Goal: Task Accomplishment & Management: Complete application form

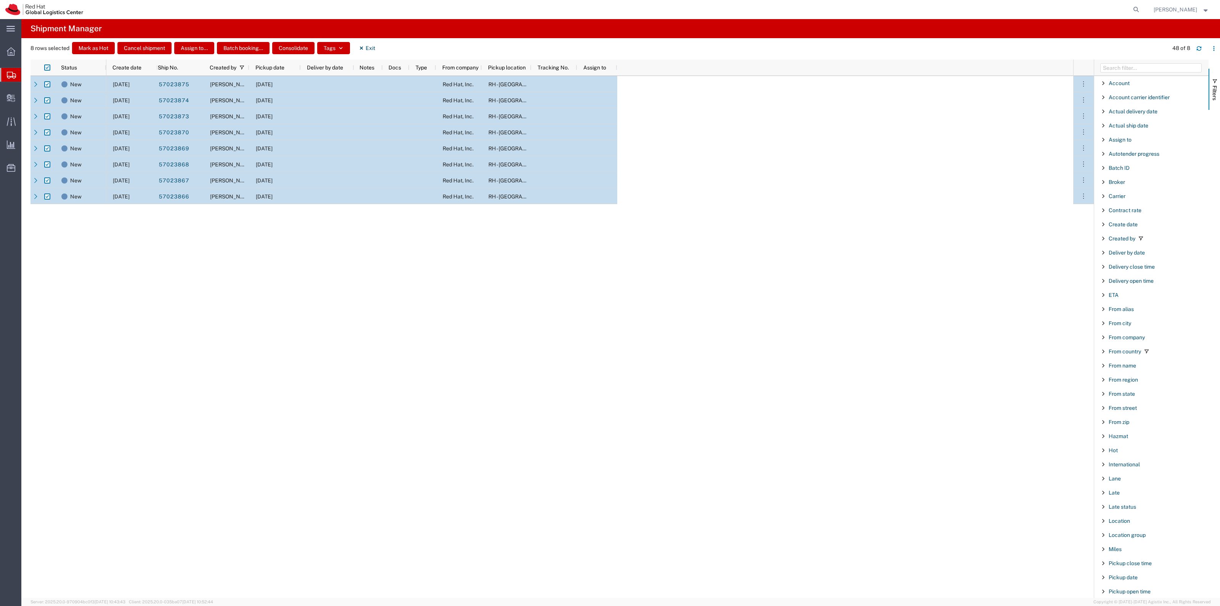
scroll to position [95, 0]
click at [1142, 11] on icon at bounding box center [1136, 9] width 11 height 11
paste input "884787826420"
type input "884787826420"
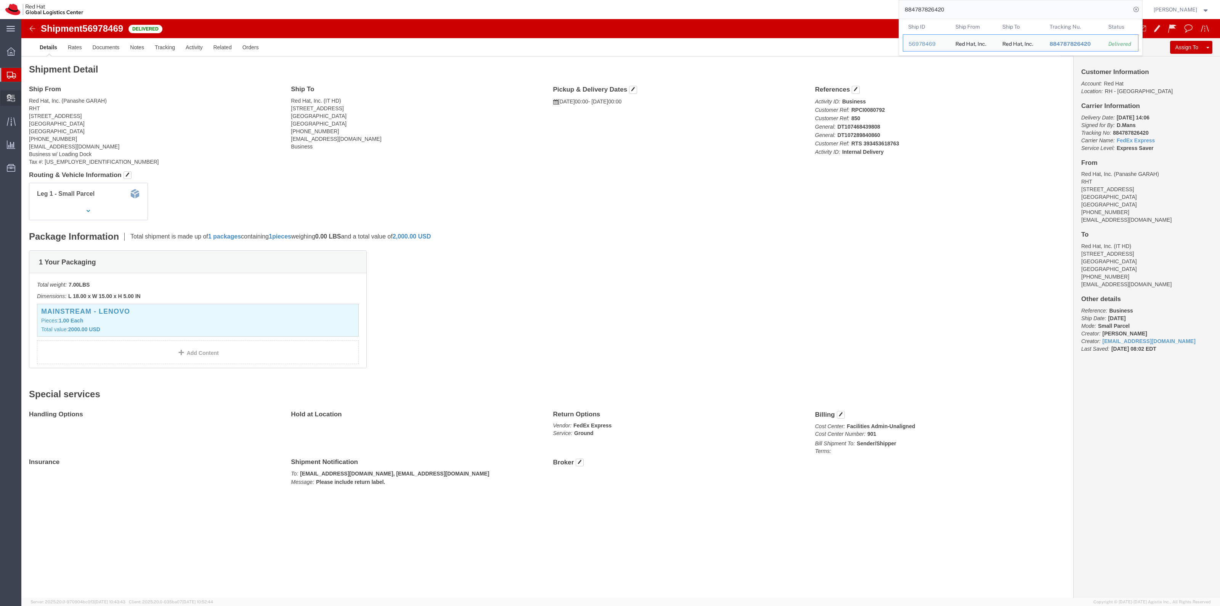
click at [0, 0] on span "Create Delivery" at bounding box center [0, 0] width 0 height 0
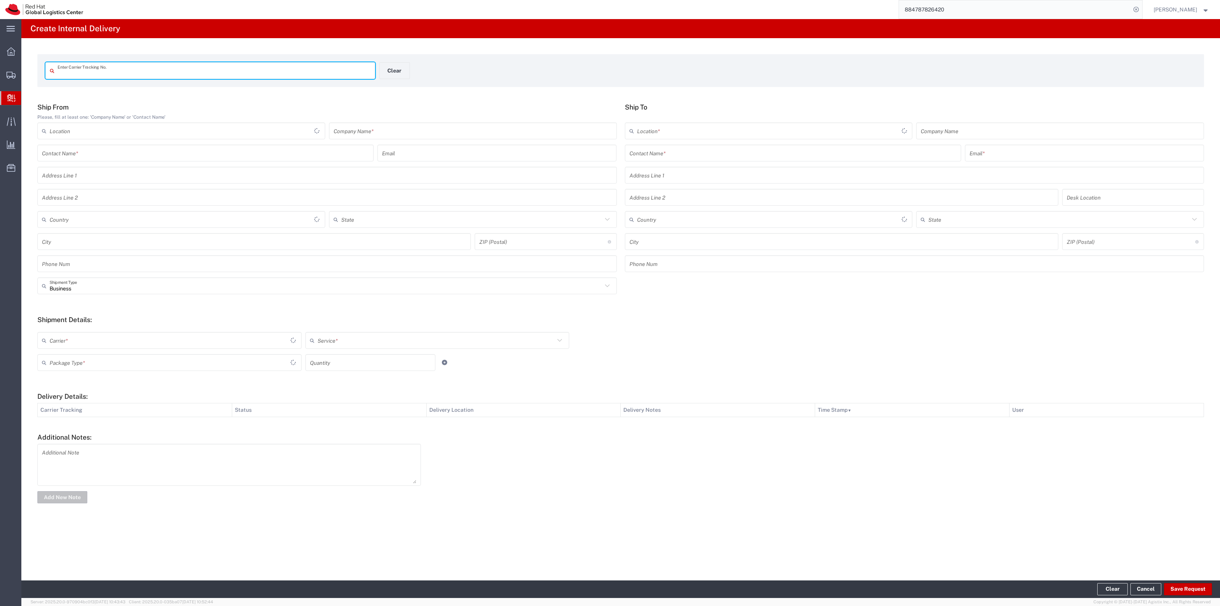
click at [113, 76] on input "text" at bounding box center [214, 70] width 313 height 13
type input "482558193158"
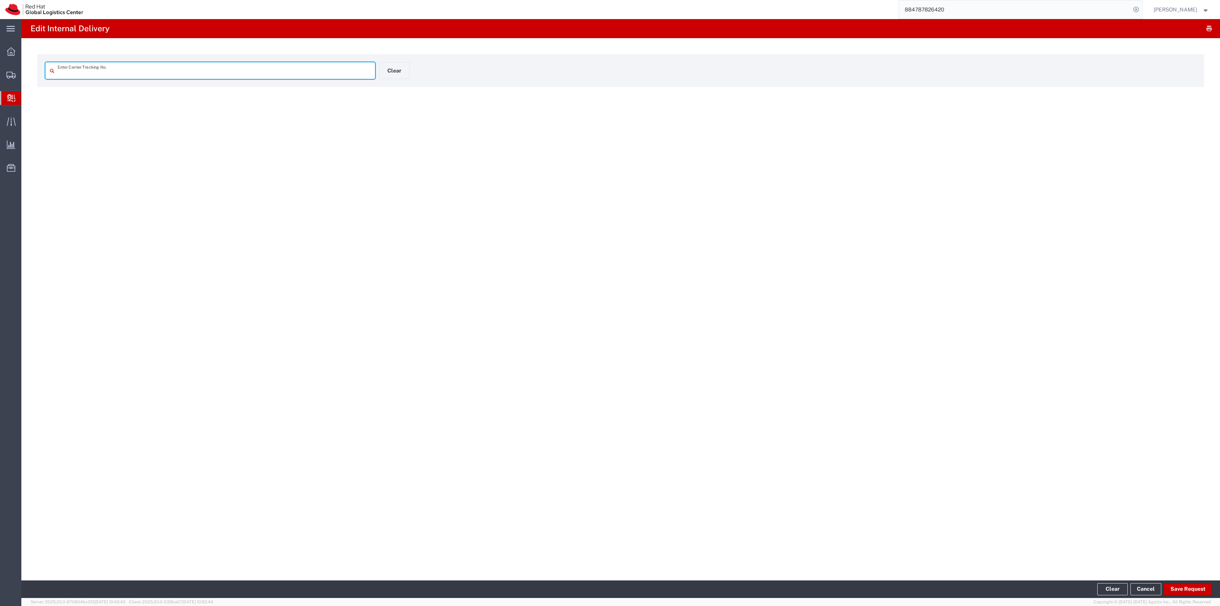
type input "482558193158"
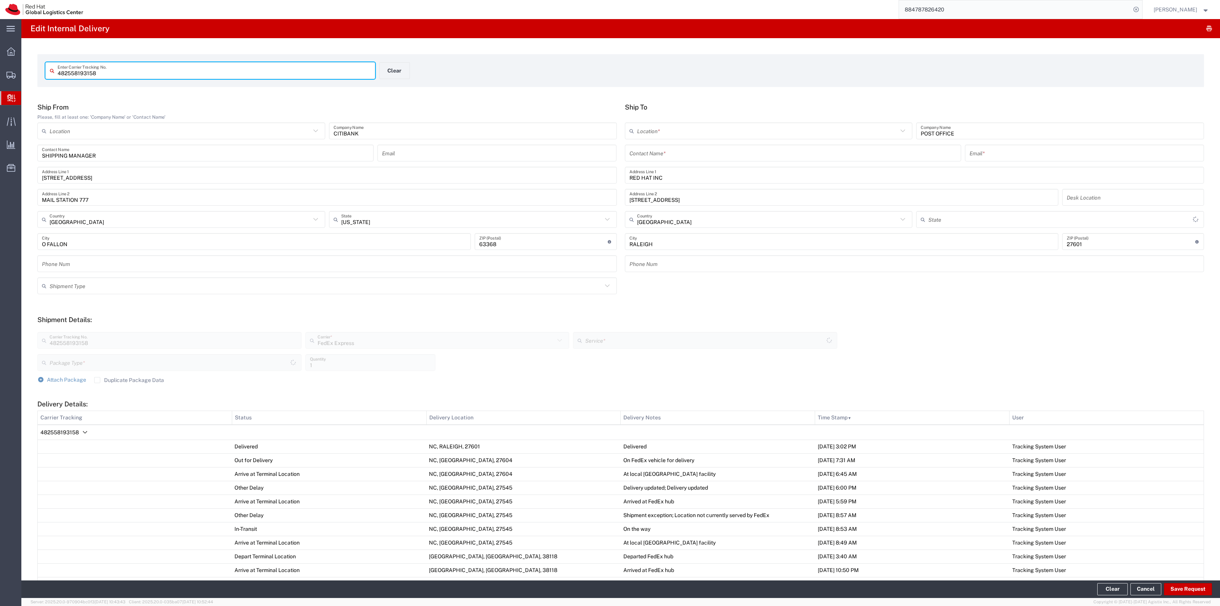
type input "Standard Overnight"
type input "Envelope"
type input "[US_STATE]"
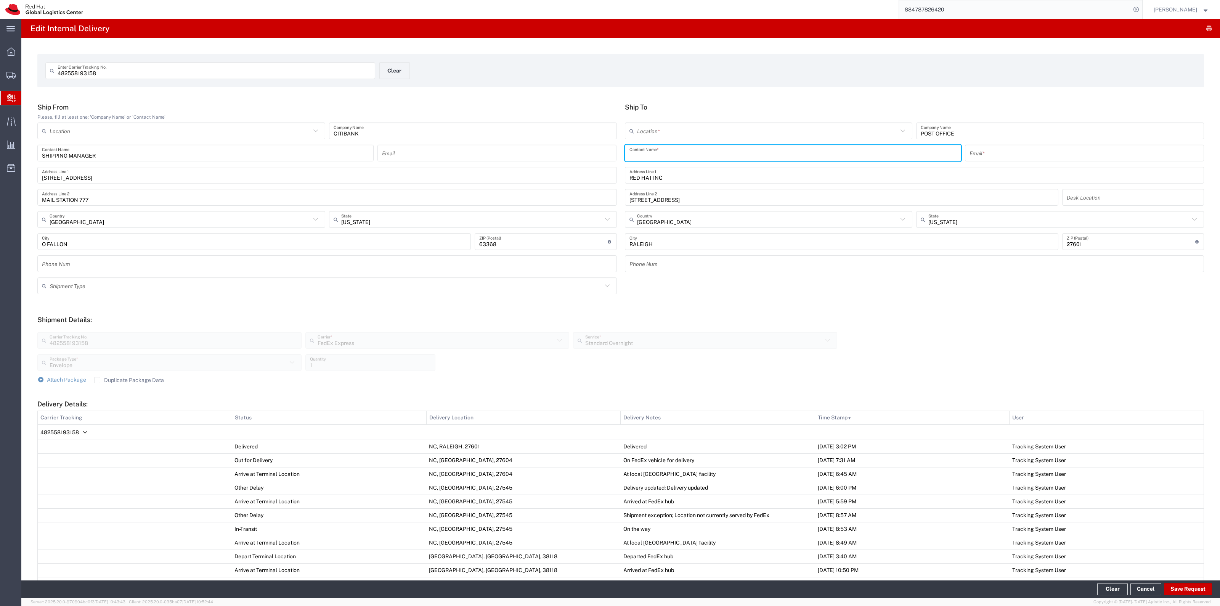
click at [700, 151] on input "text" at bounding box center [793, 152] width 327 height 13
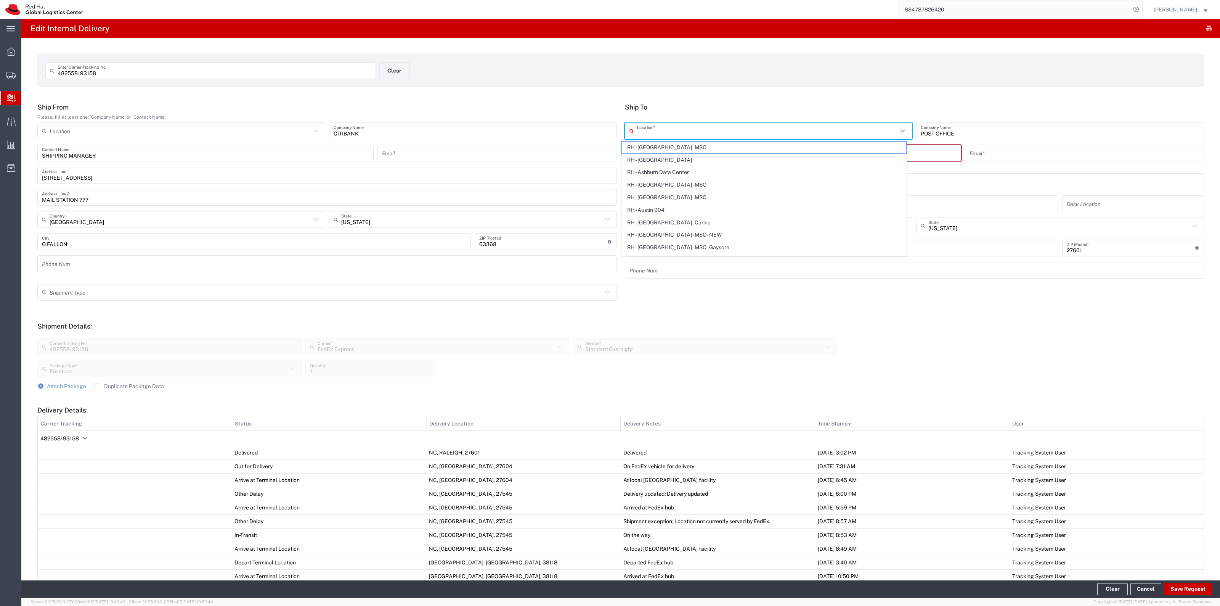
click at [708, 137] on input "text" at bounding box center [767, 130] width 261 height 13
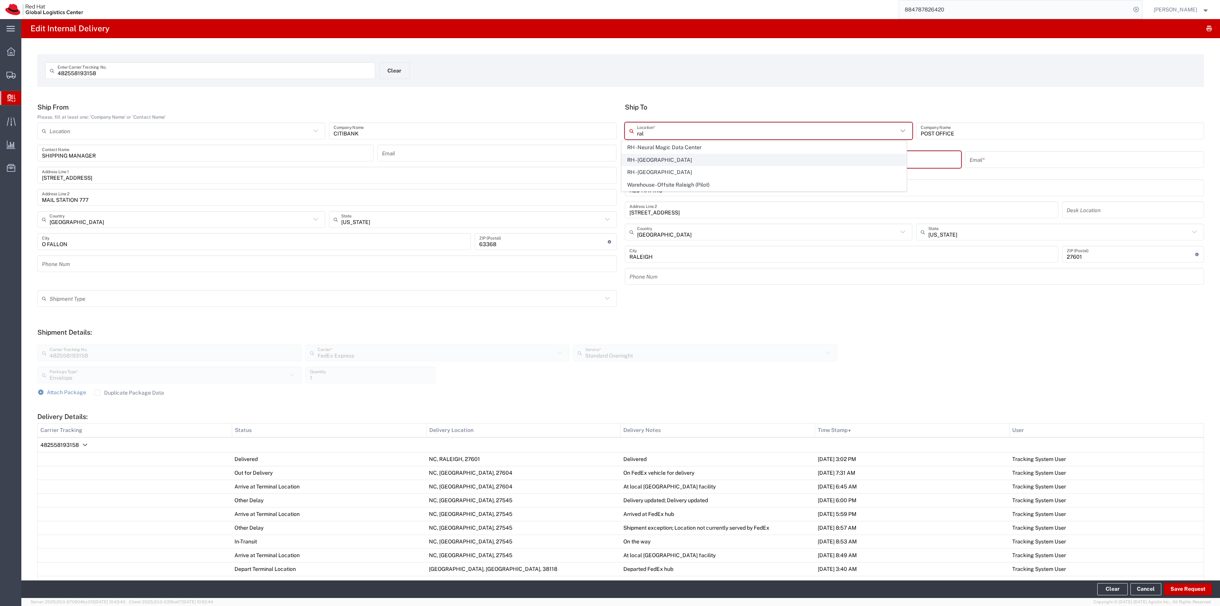
click at [709, 161] on span "RH - [GEOGRAPHIC_DATA]" at bounding box center [764, 160] width 284 height 12
type input "RH - [GEOGRAPHIC_DATA]"
type input "Red Hat, Inc."
type input "[STREET_ADDRESS]"
type input "[PHONE_NUMBER]"
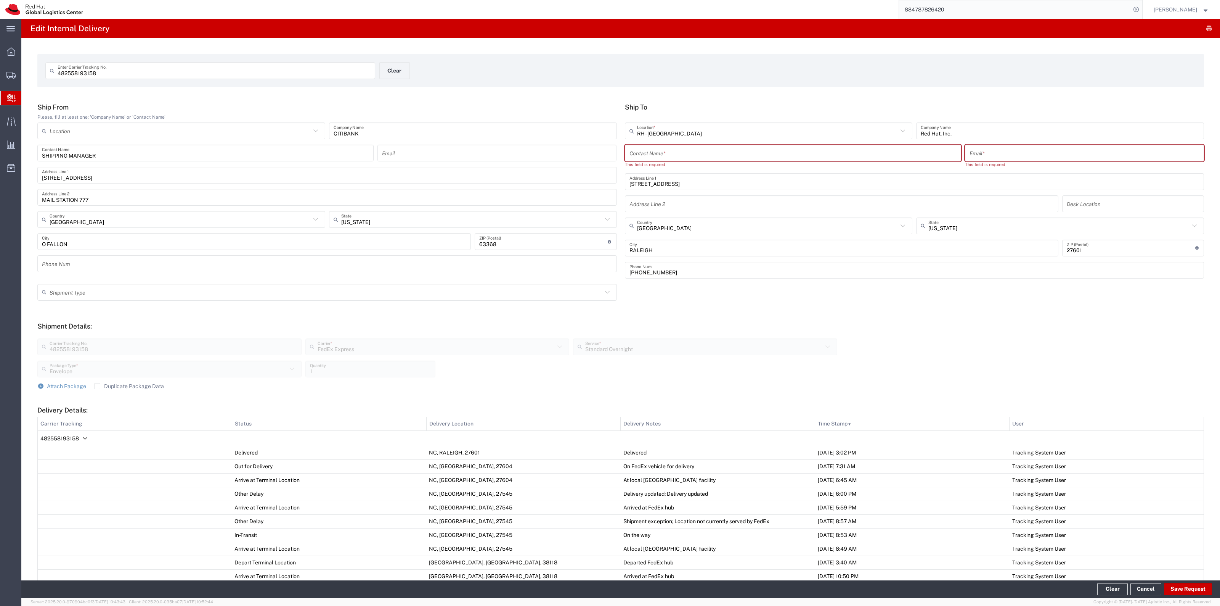
click at [701, 156] on input "text" at bounding box center [793, 152] width 327 height 13
type input "Citi Card"
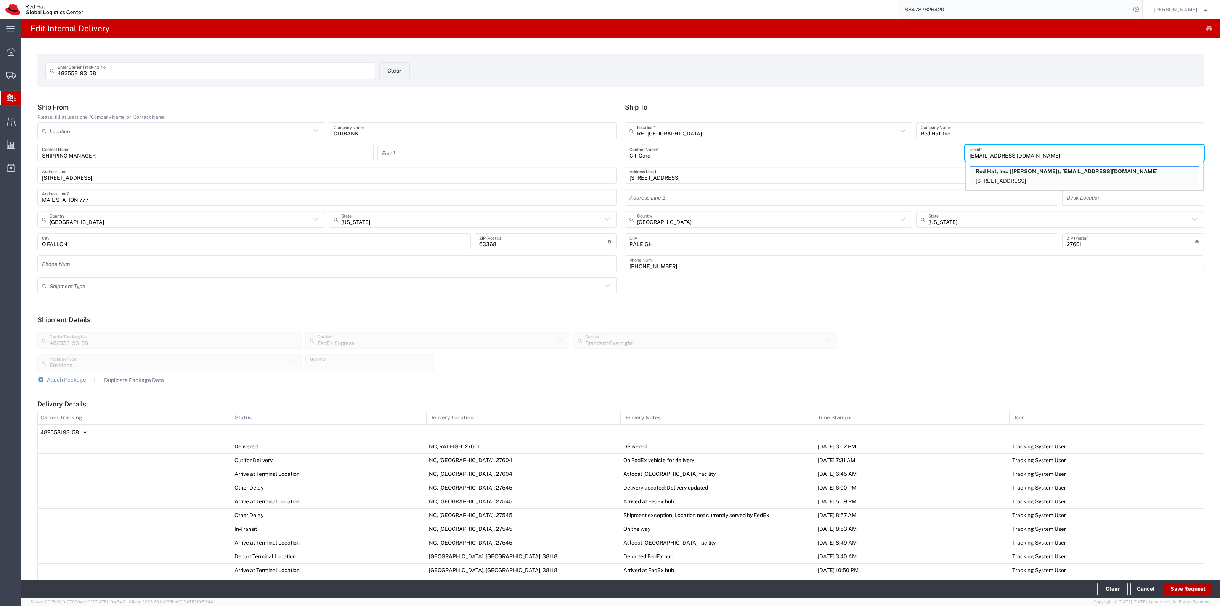
type input "[EMAIL_ADDRESS][DOMAIN_NAME]"
click at [1200, 590] on button "Save Request" at bounding box center [1188, 589] width 48 height 12
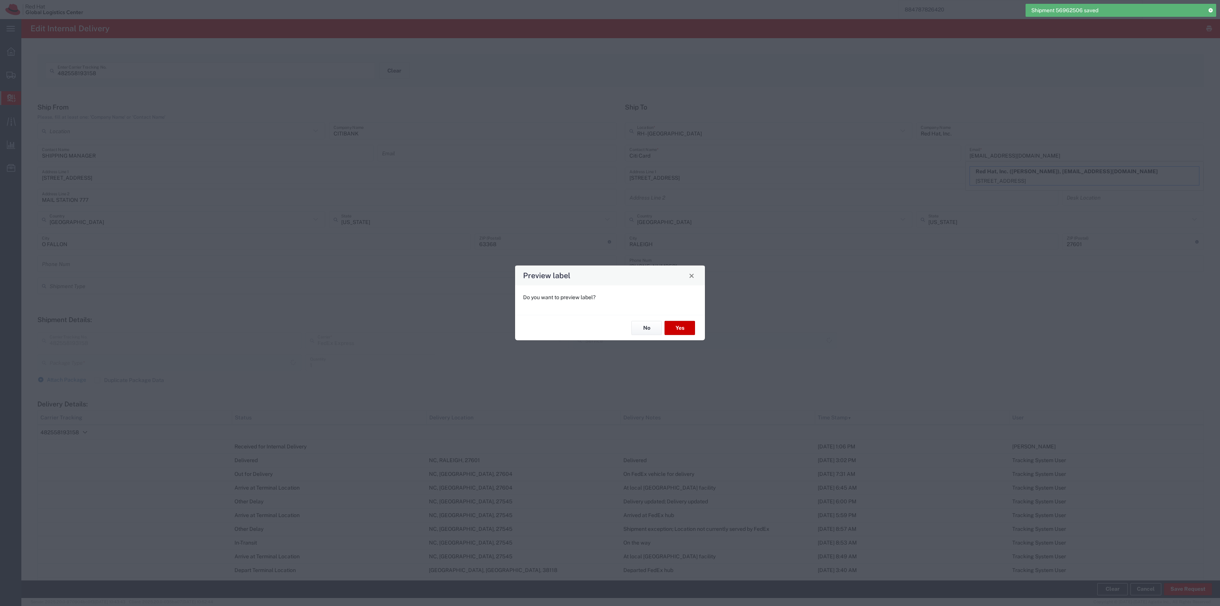
type input "Envelope"
type input "Standard Overnight"
click at [646, 325] on button "No" at bounding box center [647, 328] width 31 height 14
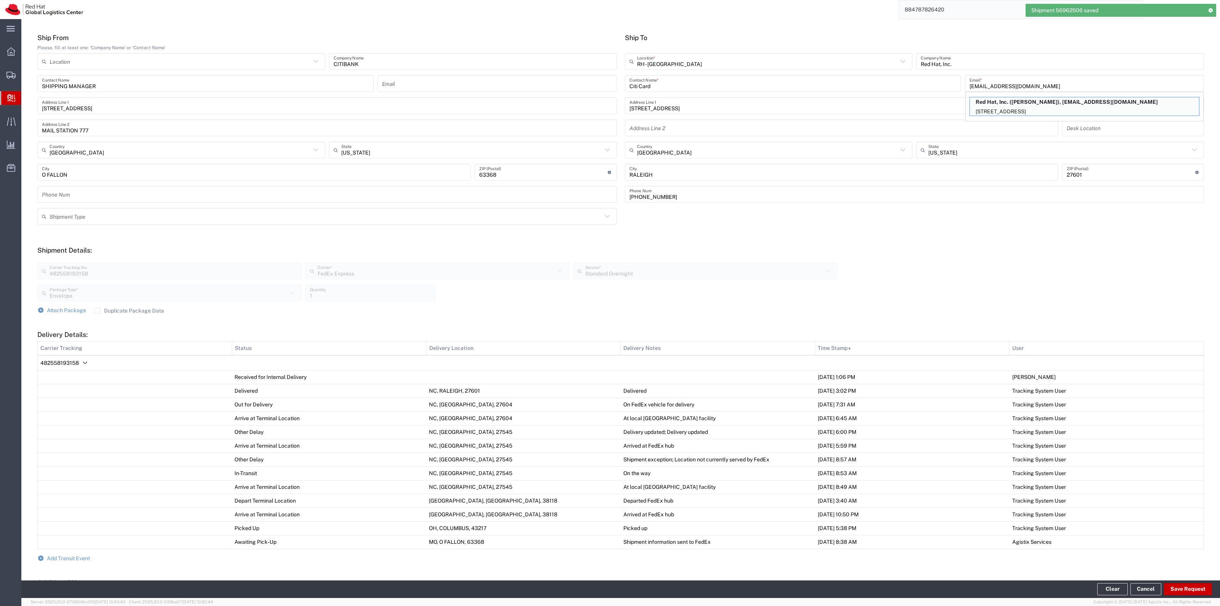
scroll to position [156, 0]
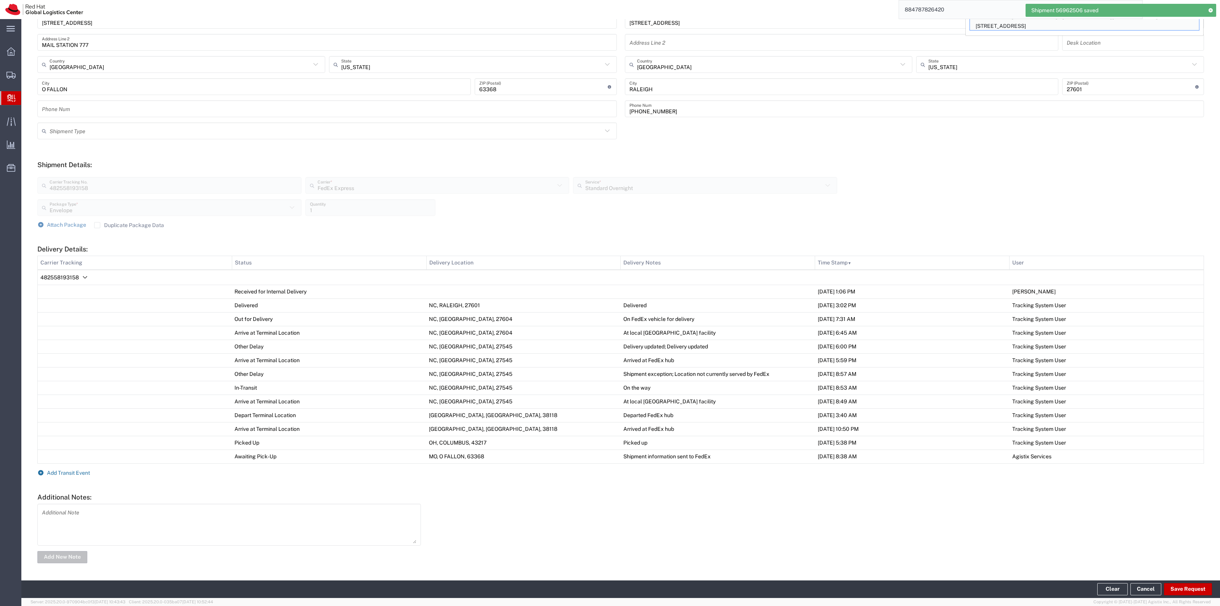
click at [67, 470] on span "Add Transit Event" at bounding box center [68, 472] width 43 height 6
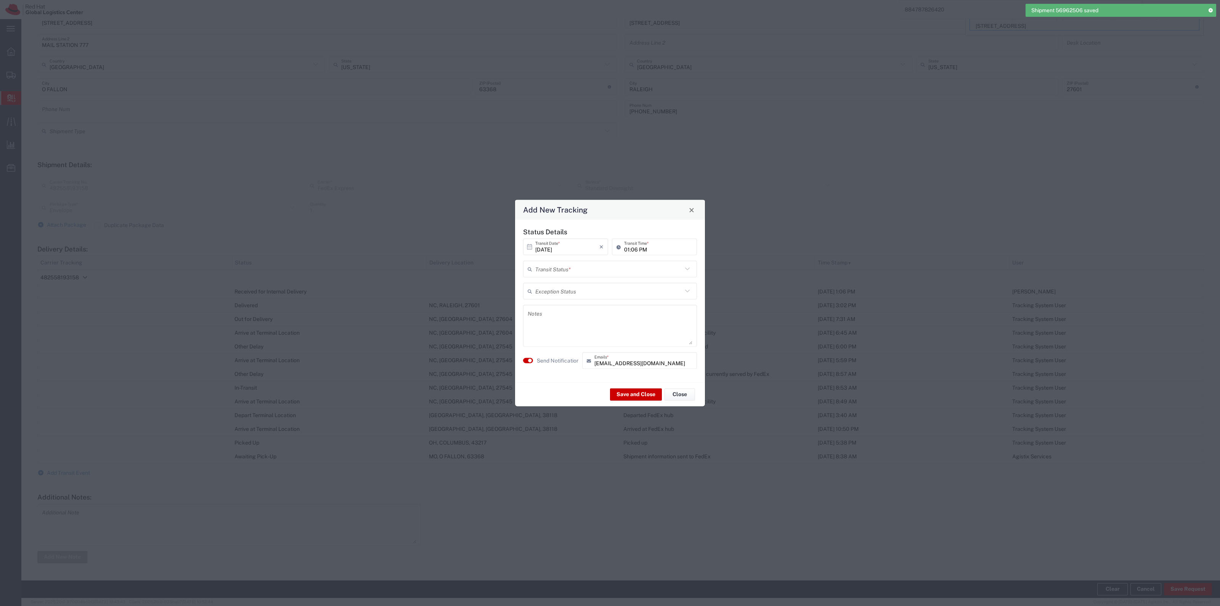
click at [585, 262] on input "text" at bounding box center [608, 268] width 147 height 13
click at [573, 288] on span "Delivery Confirmation" at bounding box center [610, 286] width 172 height 12
type input "Delivery Confirmation"
click at [563, 365] on agx-switch-control "Send Notification" at bounding box center [550, 360] width 59 height 17
click at [563, 362] on label "Send Notification" at bounding box center [558, 360] width 43 height 8
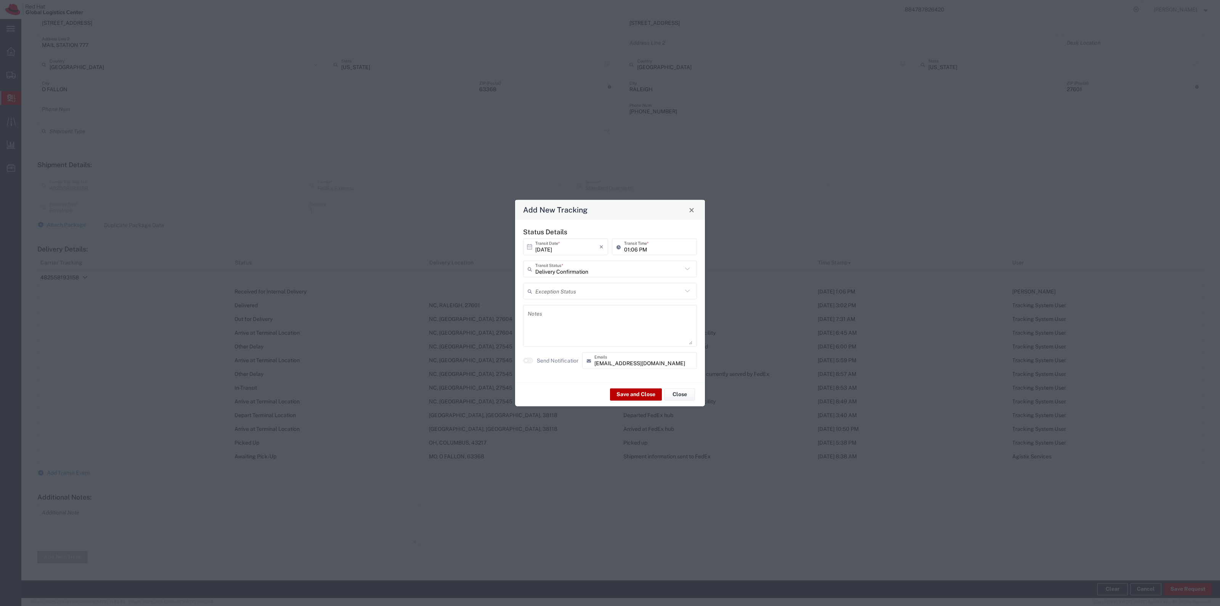
click at [641, 397] on button "Save and Close" at bounding box center [636, 394] width 52 height 12
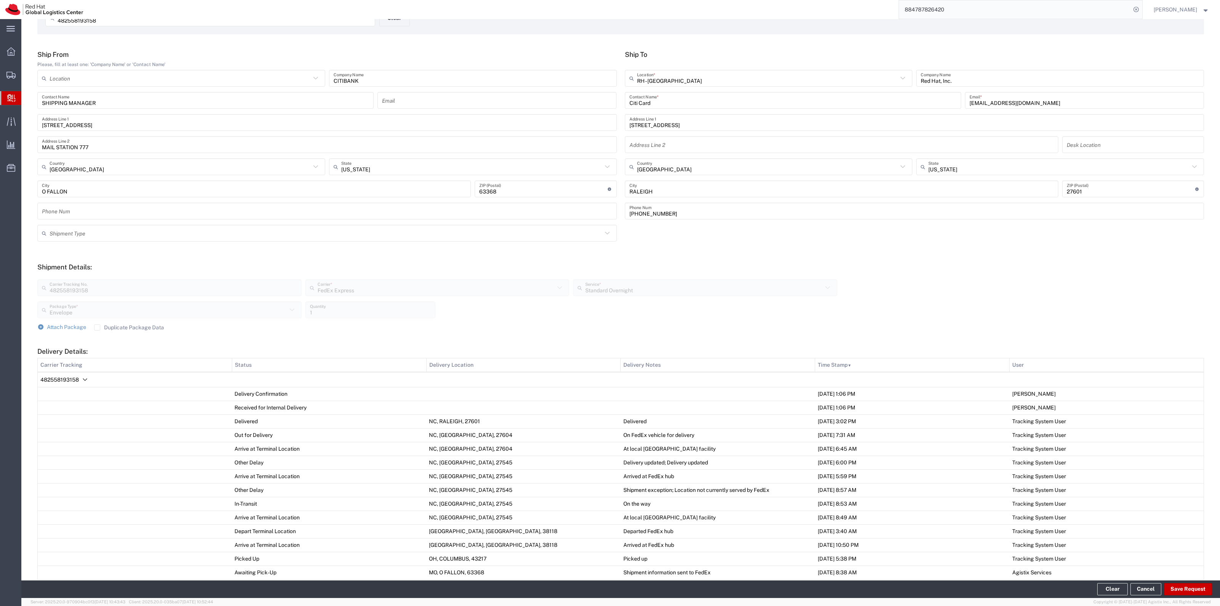
scroll to position [0, 0]
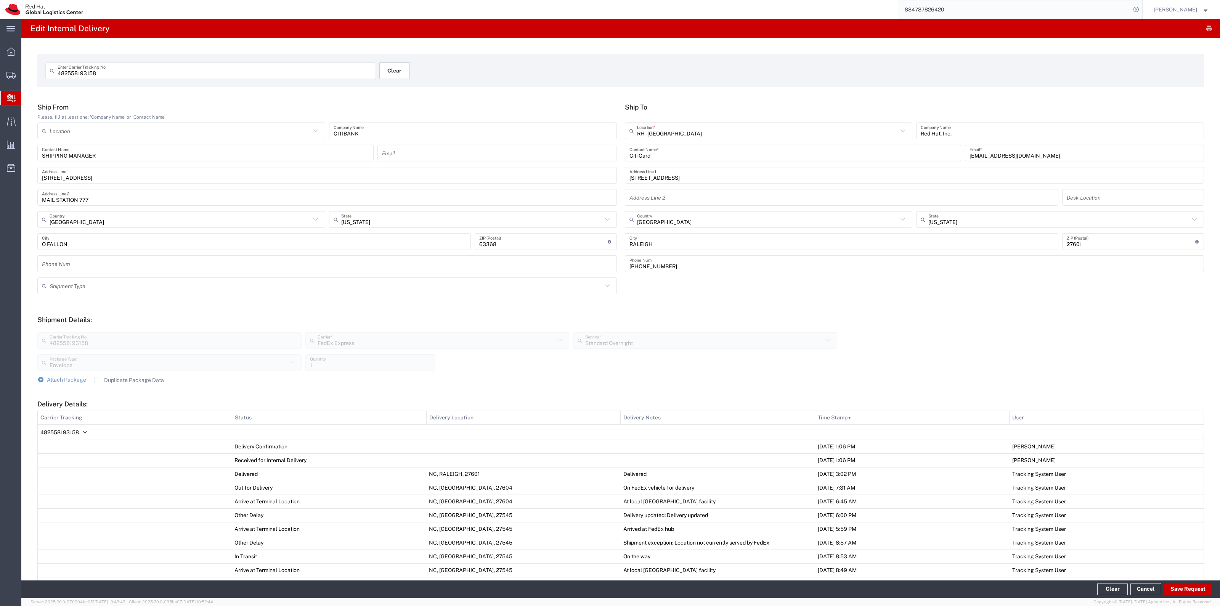
click at [395, 74] on button "Clear" at bounding box center [394, 70] width 31 height 17
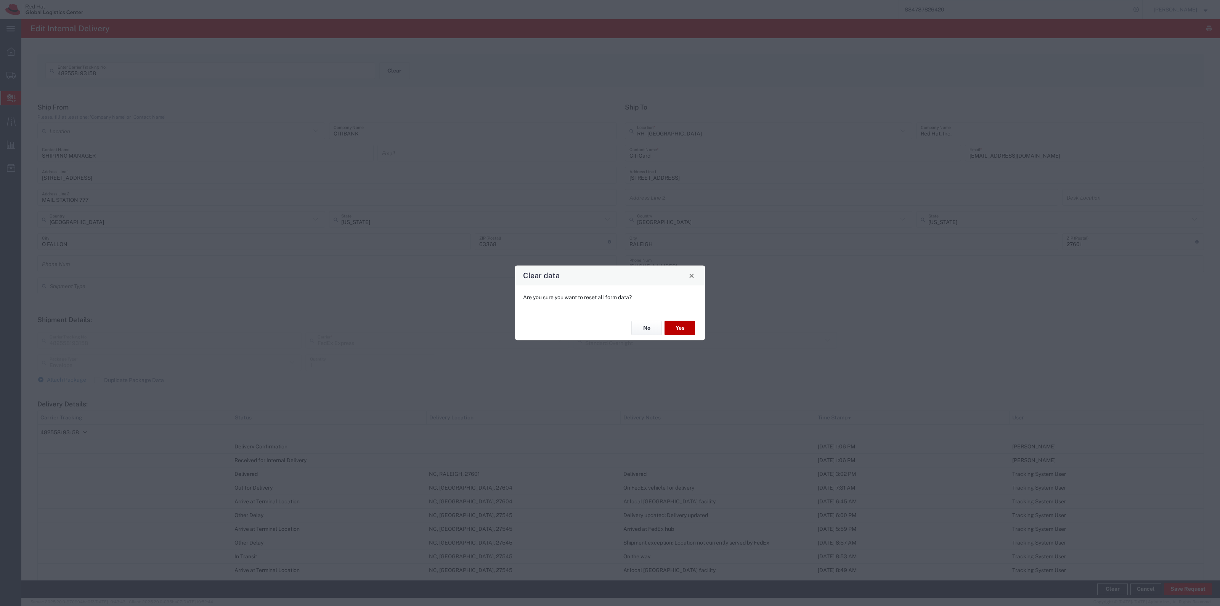
drag, startPoint x: 668, startPoint y: 316, endPoint x: 673, endPoint y: 322, distance: 8.6
click at [671, 319] on div "No Yes" at bounding box center [610, 328] width 190 height 26
click at [674, 322] on button "Yes" at bounding box center [680, 328] width 31 height 14
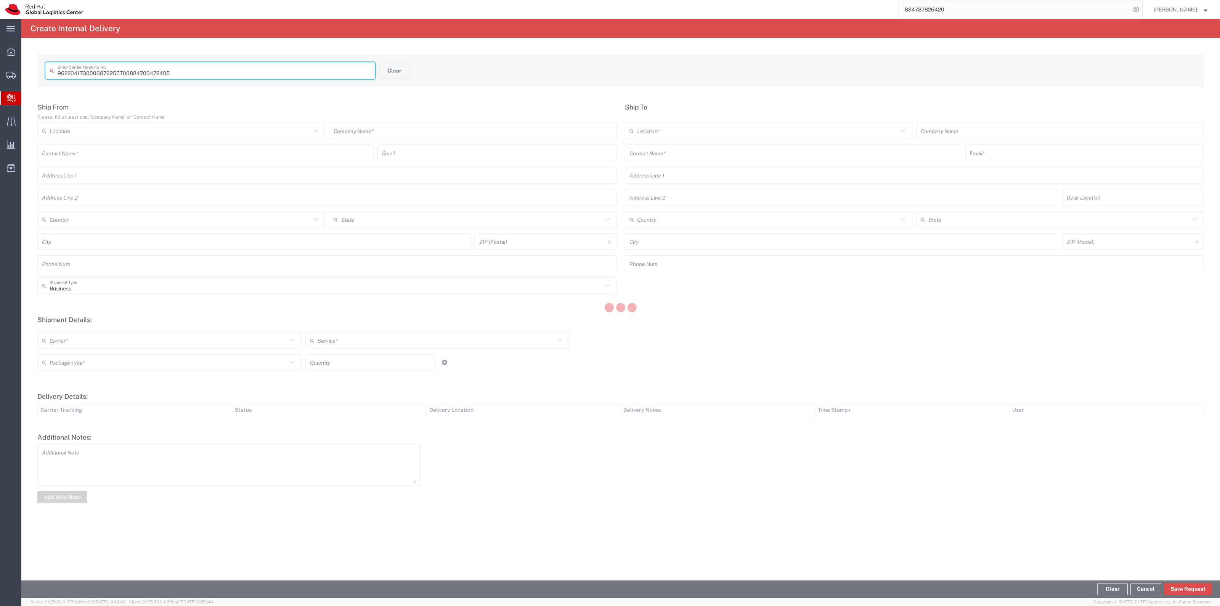
type input "884700472405"
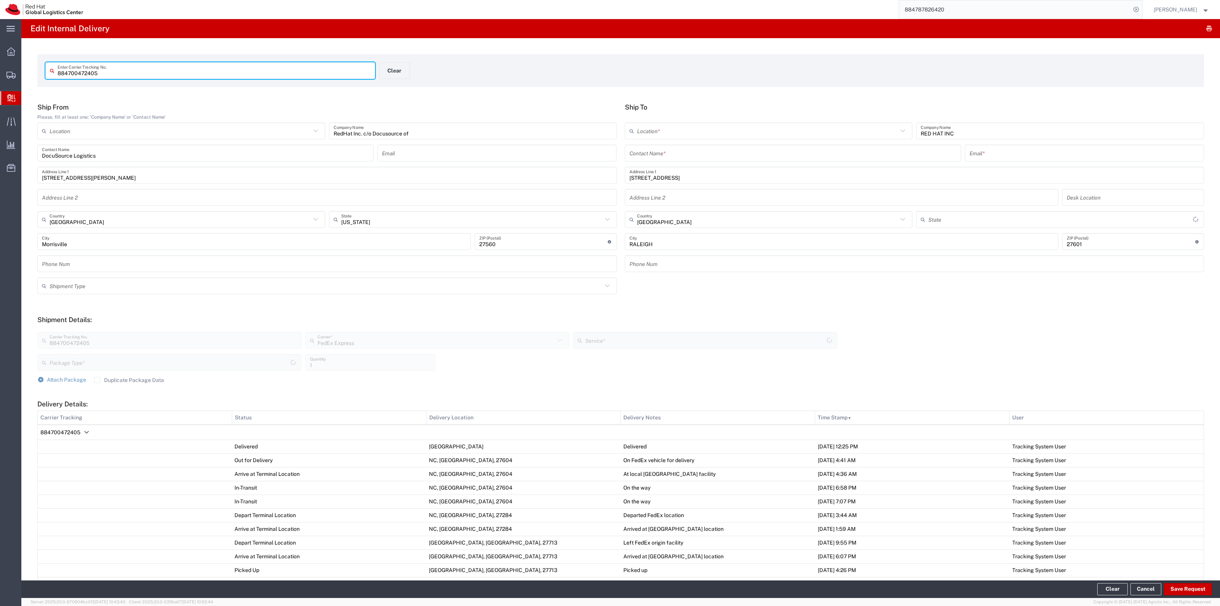
type input "Ground"
type input "Your Packaging"
type input "[US_STATE]"
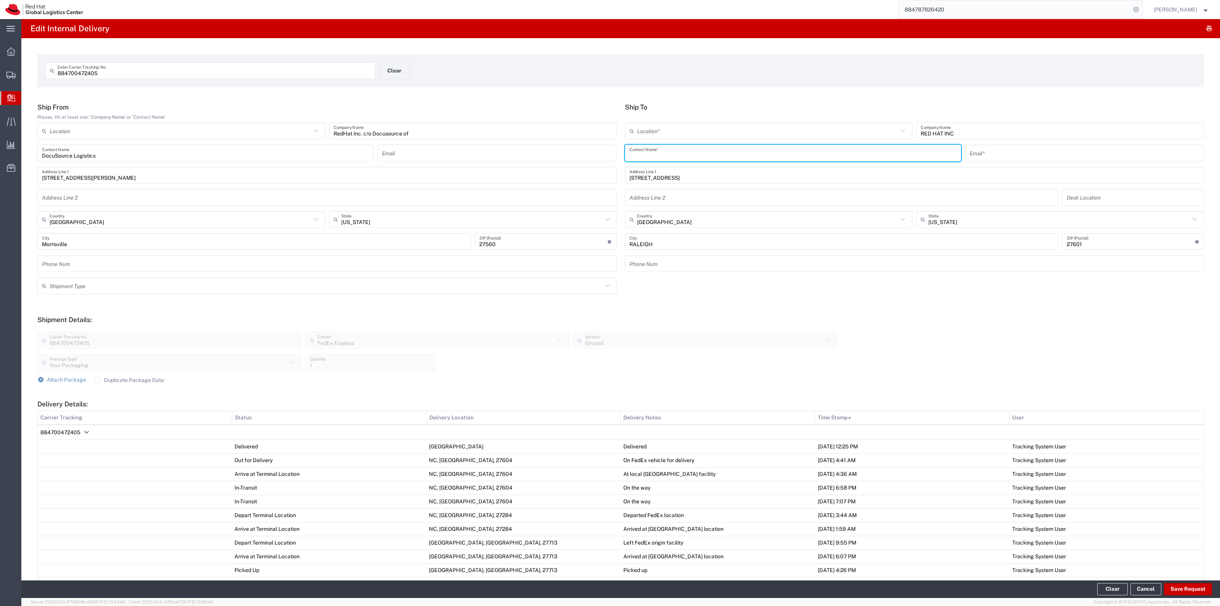
click at [654, 147] on input "text" at bounding box center [793, 152] width 327 height 13
type input "AP Amil"
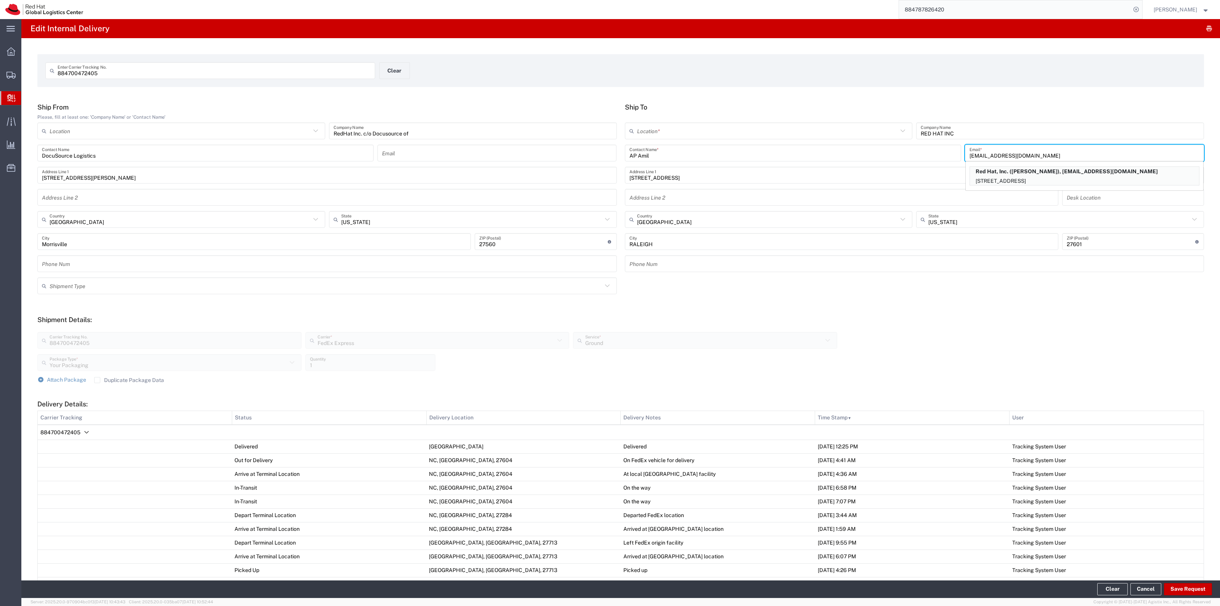
type input "[EMAIL_ADDRESS][DOMAIN_NAME]"
click at [662, 135] on input "text" at bounding box center [767, 130] width 261 height 13
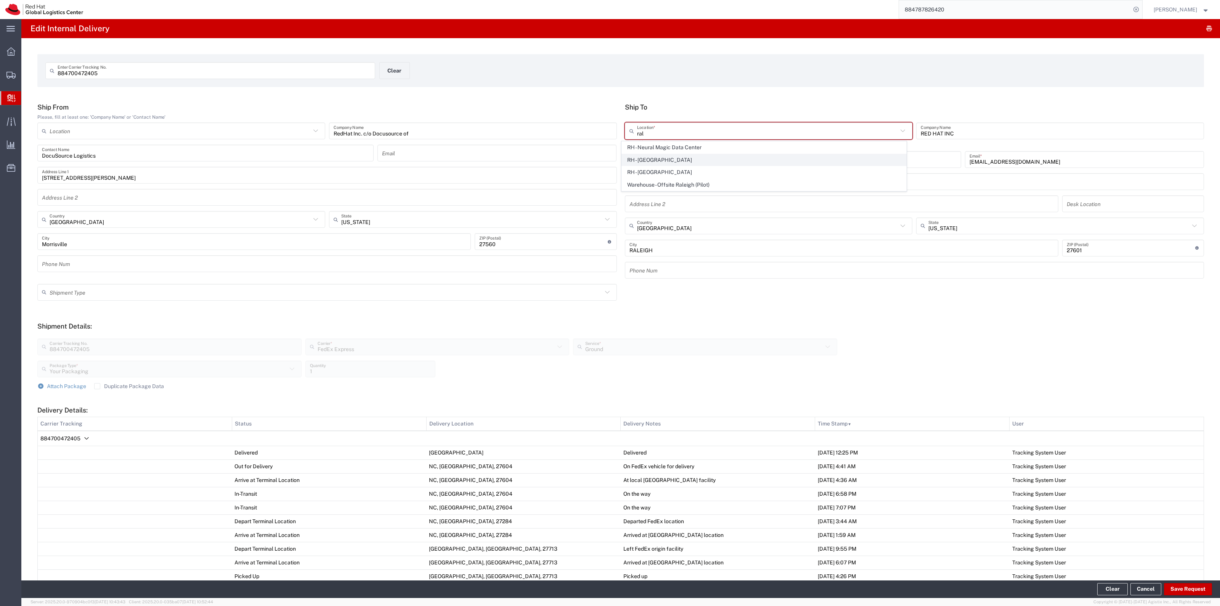
click at [649, 157] on span "RH - [GEOGRAPHIC_DATA]" at bounding box center [764, 160] width 284 height 12
type input "RH - [GEOGRAPHIC_DATA]"
type input "Red Hat, Inc."
type input "[STREET_ADDRESS]"
type input "[PHONE_NUMBER]"
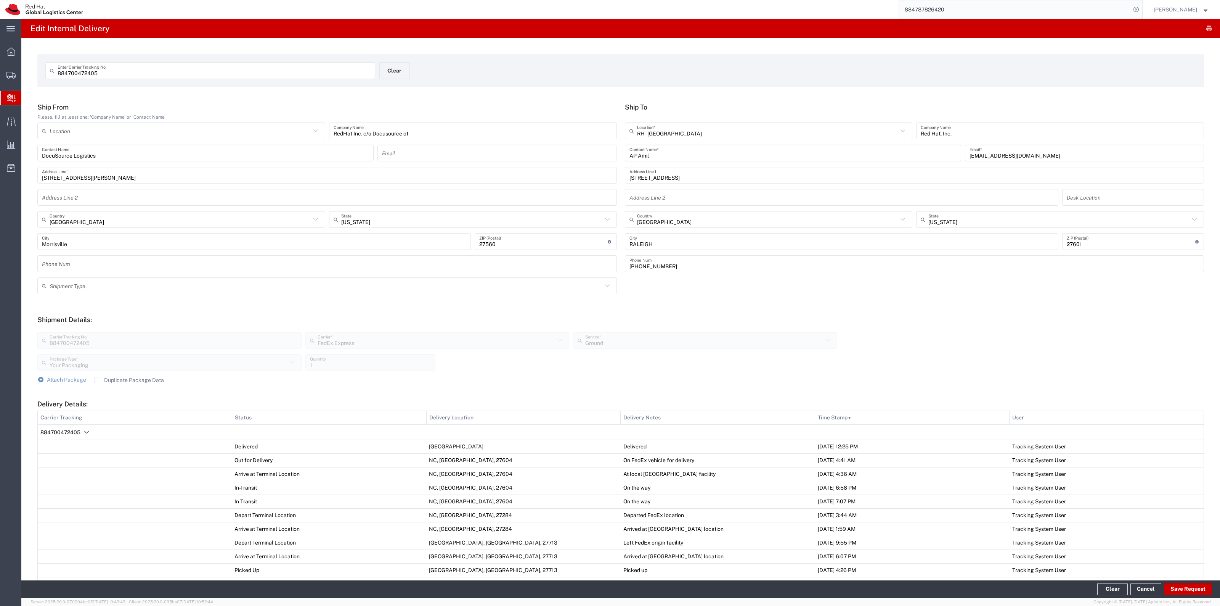
click at [651, 154] on input "AP Amil" at bounding box center [793, 152] width 327 height 13
type input "AP Mail"
click at [1104, 374] on div "884700472405 Carrier Tracking No. FedEx Express Carrier * FedEx Express Amazon …" at bounding box center [621, 351] width 1175 height 50
click at [1184, 588] on button "Save Request" at bounding box center [1188, 589] width 48 height 12
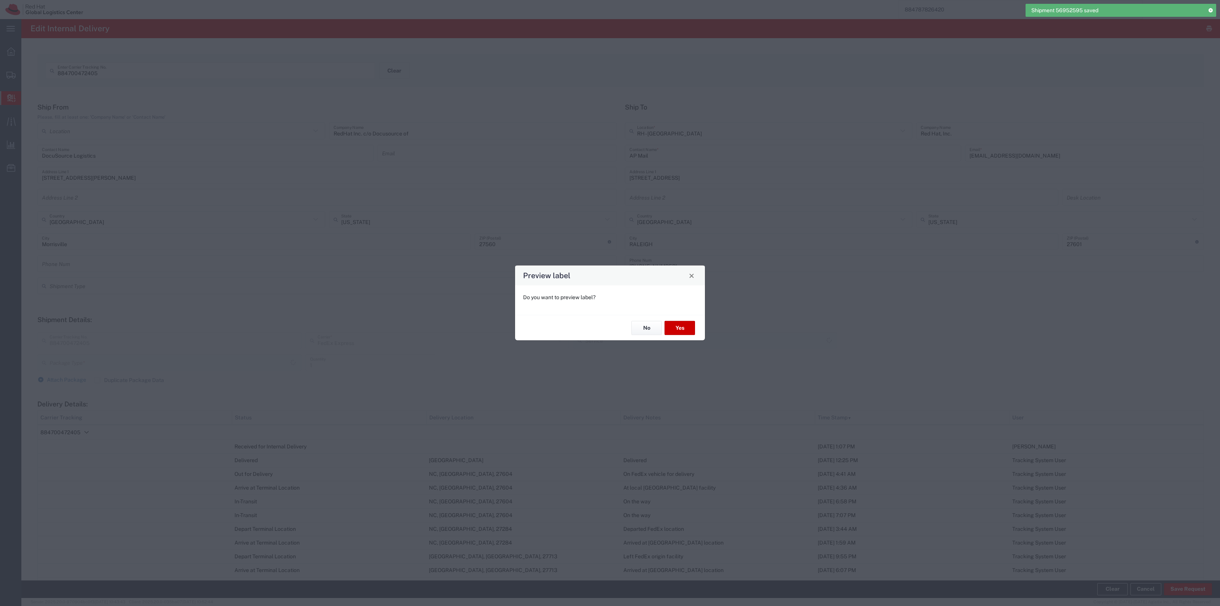
type input "Your Packaging"
type input "Ground"
click at [643, 327] on button "No" at bounding box center [647, 328] width 31 height 14
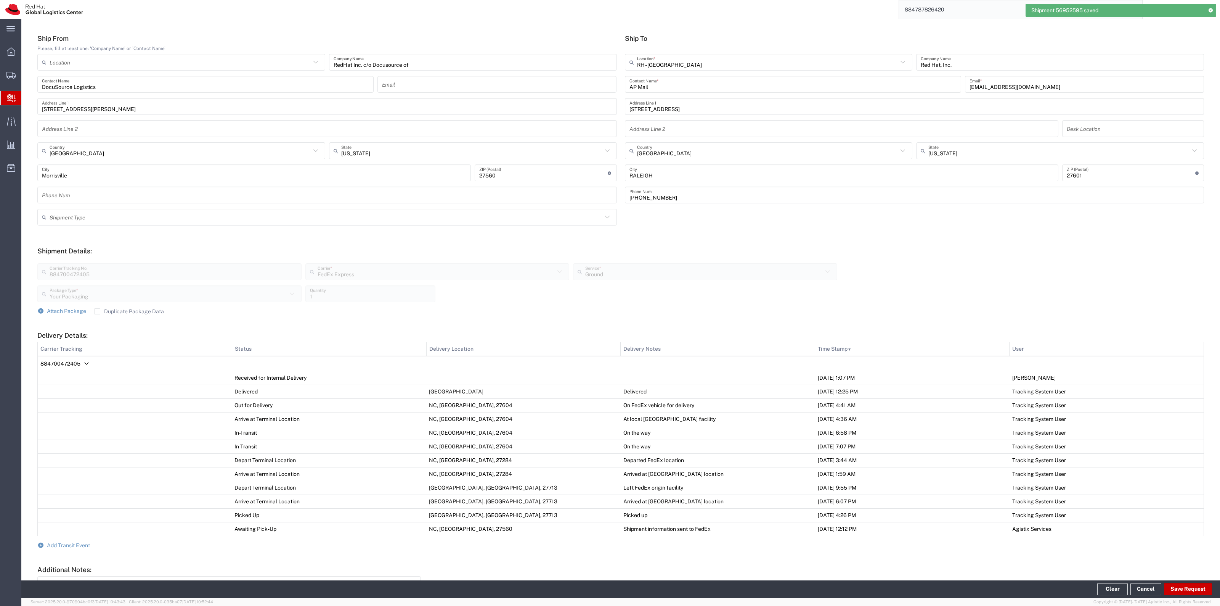
scroll to position [142, 0]
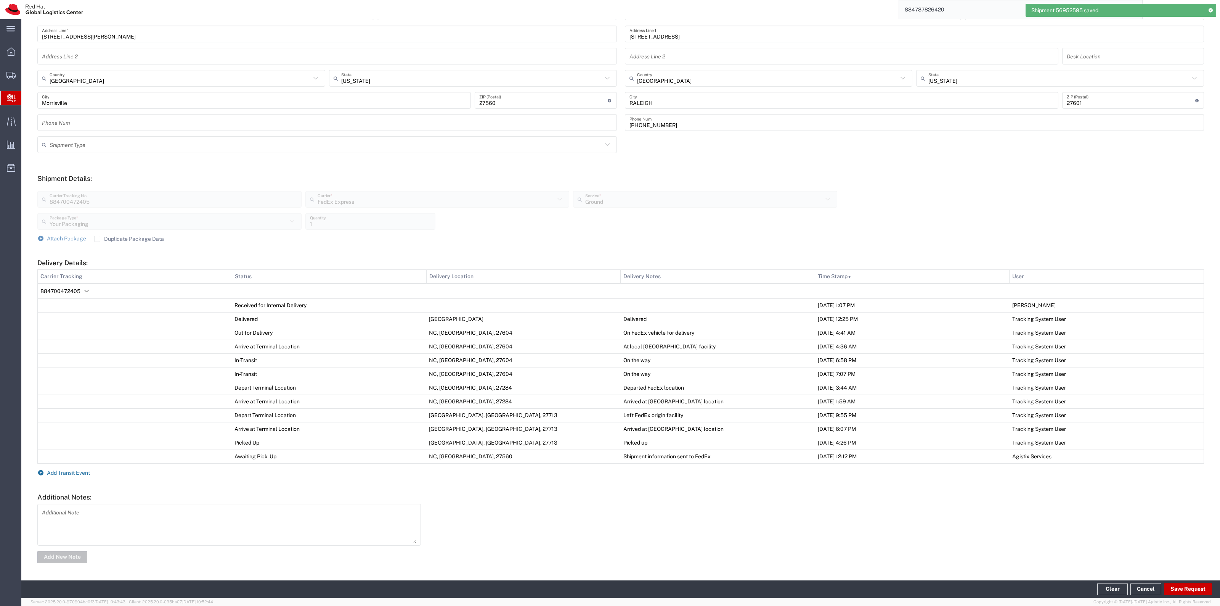
click at [84, 471] on span "Add Transit Event" at bounding box center [68, 472] width 43 height 6
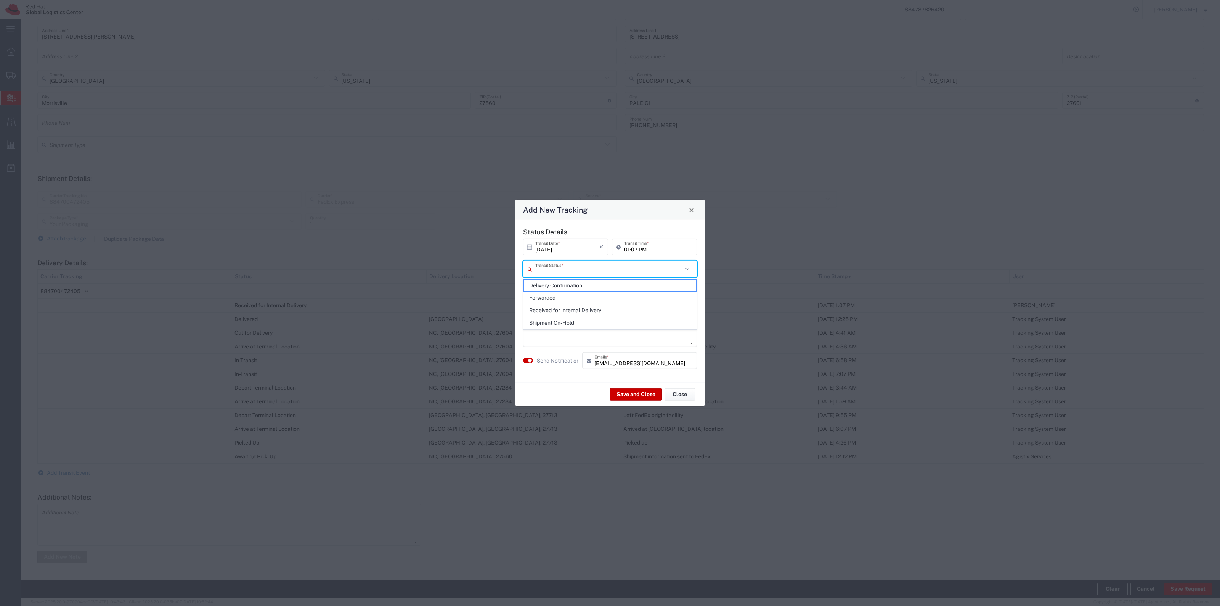
click at [590, 270] on input "text" at bounding box center [608, 268] width 147 height 13
click at [575, 284] on span "Delivery Confirmation" at bounding box center [610, 286] width 172 height 12
type input "Delivery Confirmation"
click at [538, 357] on label "Send Notification" at bounding box center [558, 360] width 43 height 8
click at [629, 400] on button "Save and Close" at bounding box center [636, 394] width 52 height 12
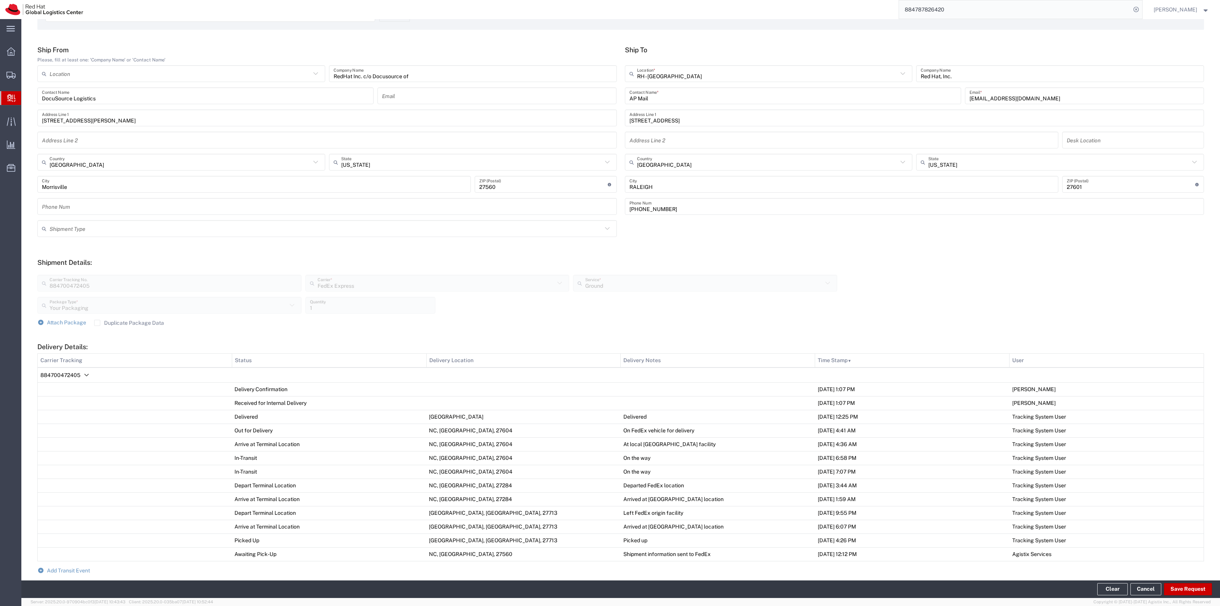
scroll to position [0, 0]
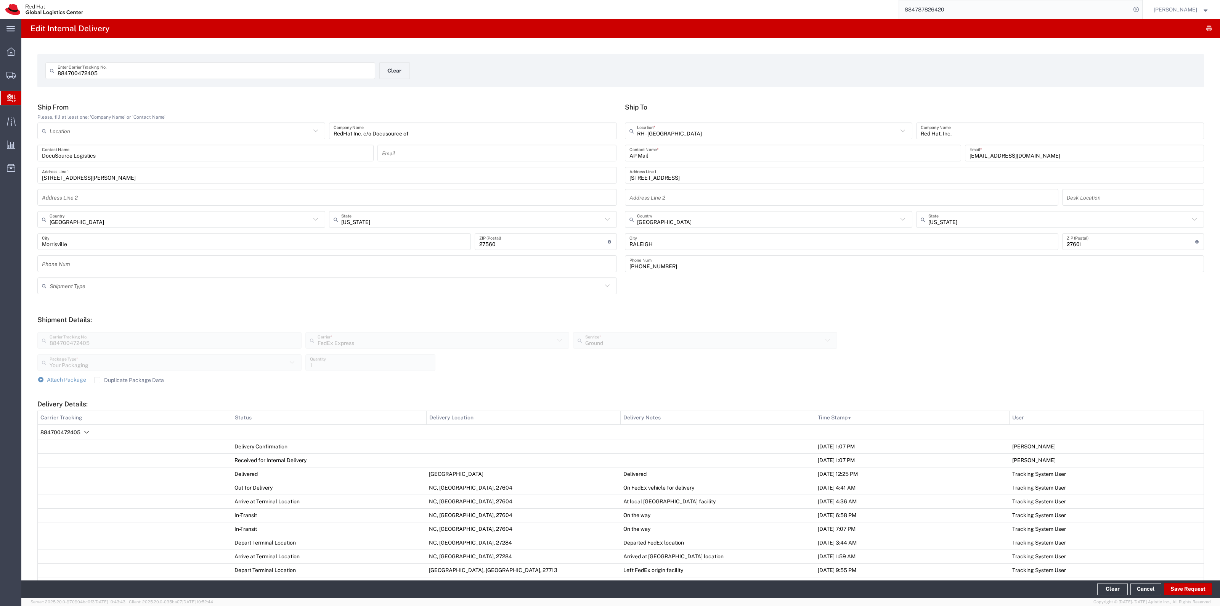
click at [391, 80] on div "884700472405 Enter Carrier Tracking No. Clear" at bounding box center [380, 73] width 676 height 22
click at [392, 77] on button "Clear" at bounding box center [394, 70] width 31 height 17
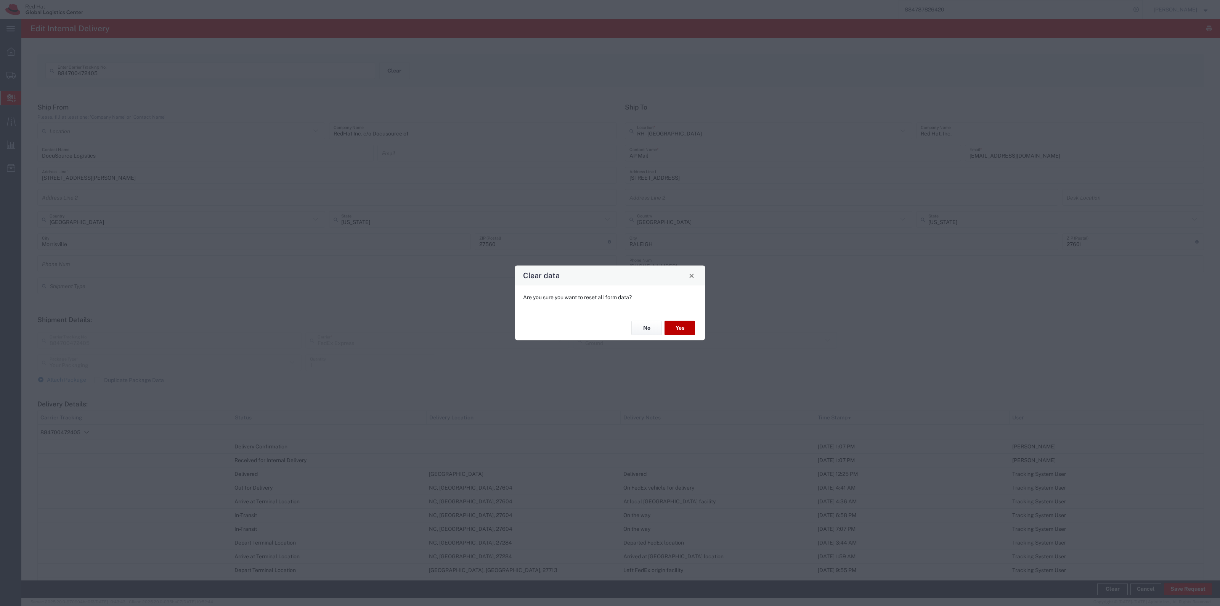
drag, startPoint x: 693, startPoint y: 335, endPoint x: 691, endPoint y: 330, distance: 5.1
click at [693, 334] on div "No Yes" at bounding box center [610, 328] width 190 height 26
click at [691, 330] on button "Yes" at bounding box center [680, 328] width 31 height 14
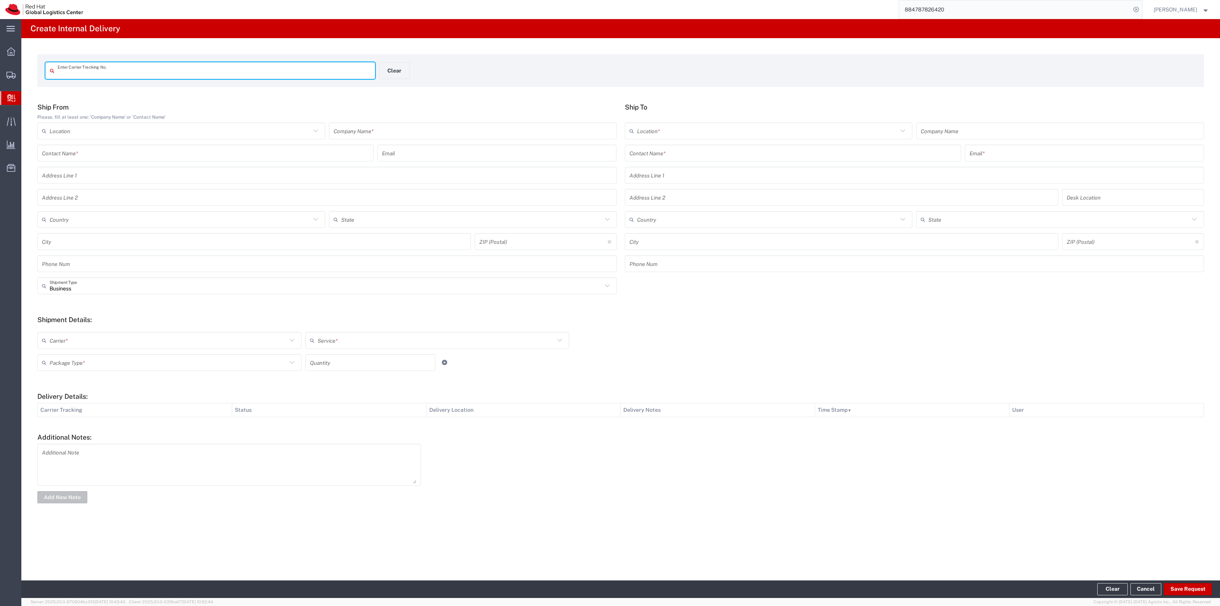
drag, startPoint x: 283, startPoint y: 80, endPoint x: 285, endPoint y: 71, distance: 9.4
click at [283, 79] on div "Enter Carrier Tracking No. Clear" at bounding box center [380, 73] width 676 height 22
click at [285, 71] on input "text" at bounding box center [214, 70] width 313 height 13
click at [0, 0] on span "Create Shipment" at bounding box center [0, 0] width 0 height 0
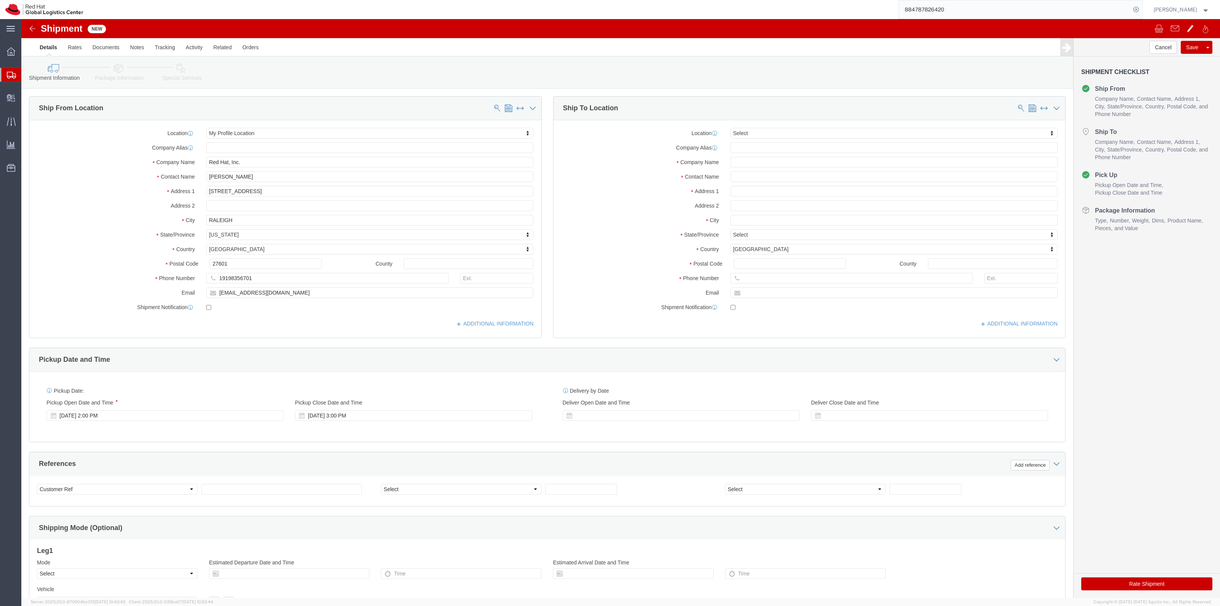
select select
click div "Location My Profile Location [GEOGRAPHIC_DATA] - [GEOGRAPHIC_DATA] - [GEOGRAPHI…"
click input "text"
type input "[PERSON_NAME]"
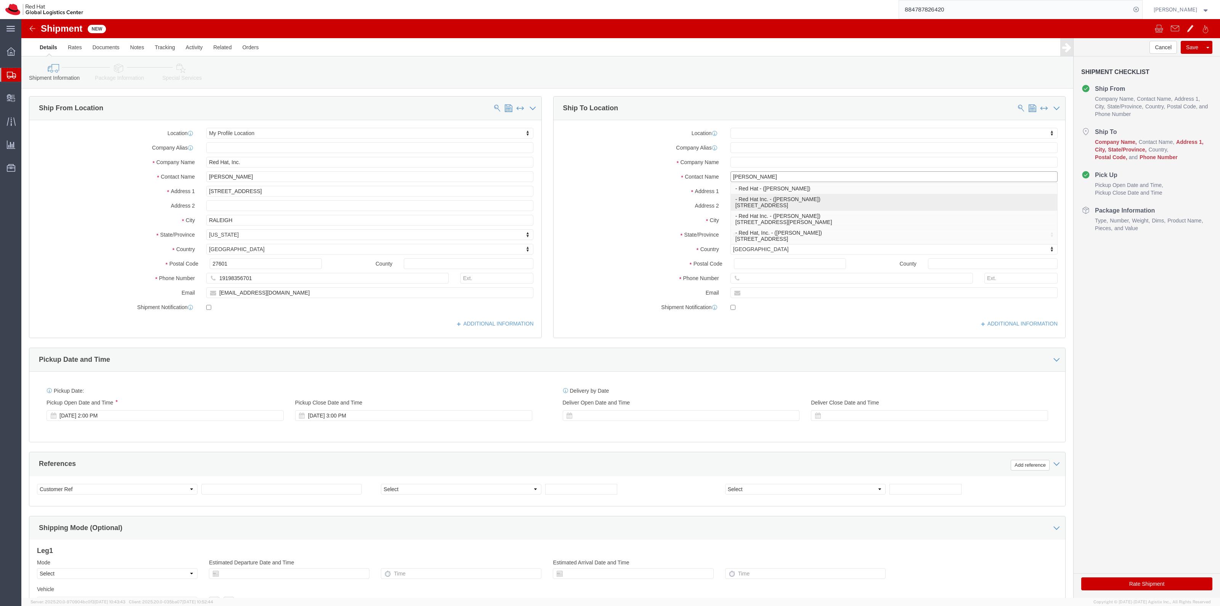
click p "- Red Hat Inc. - ([PERSON_NAME]) [STREET_ADDRESS]"
select select "65011"
select select "MA"
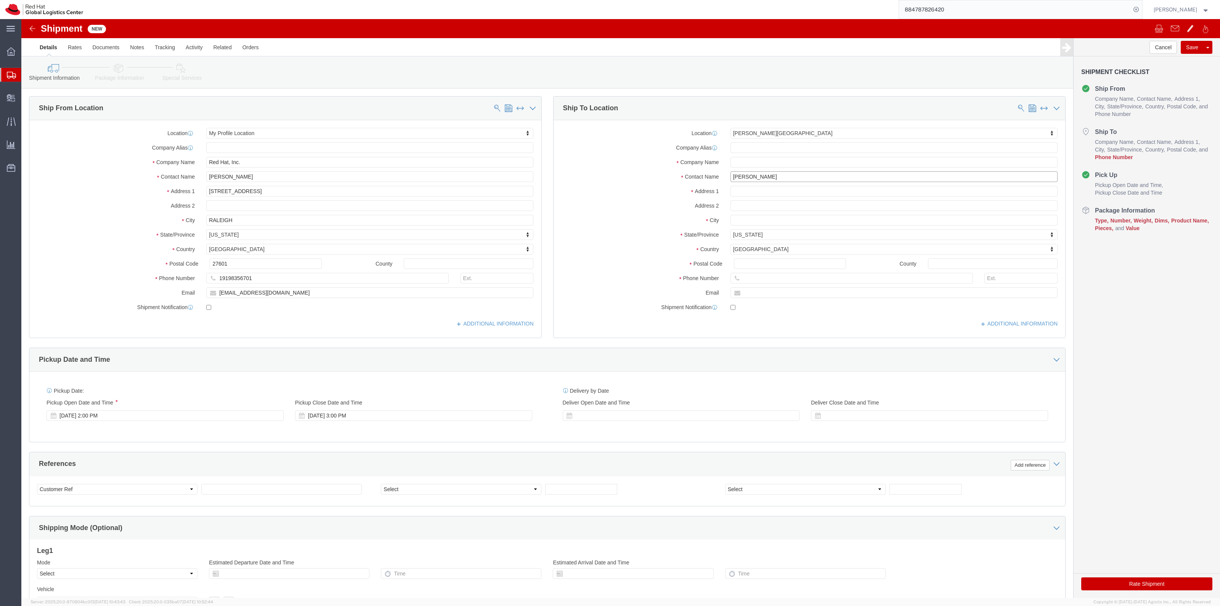
type input "[PERSON_NAME]"
click input "text"
paste input "[PHONE_NUMBER]"
type input "[PHONE_NUMBER]"
click icon
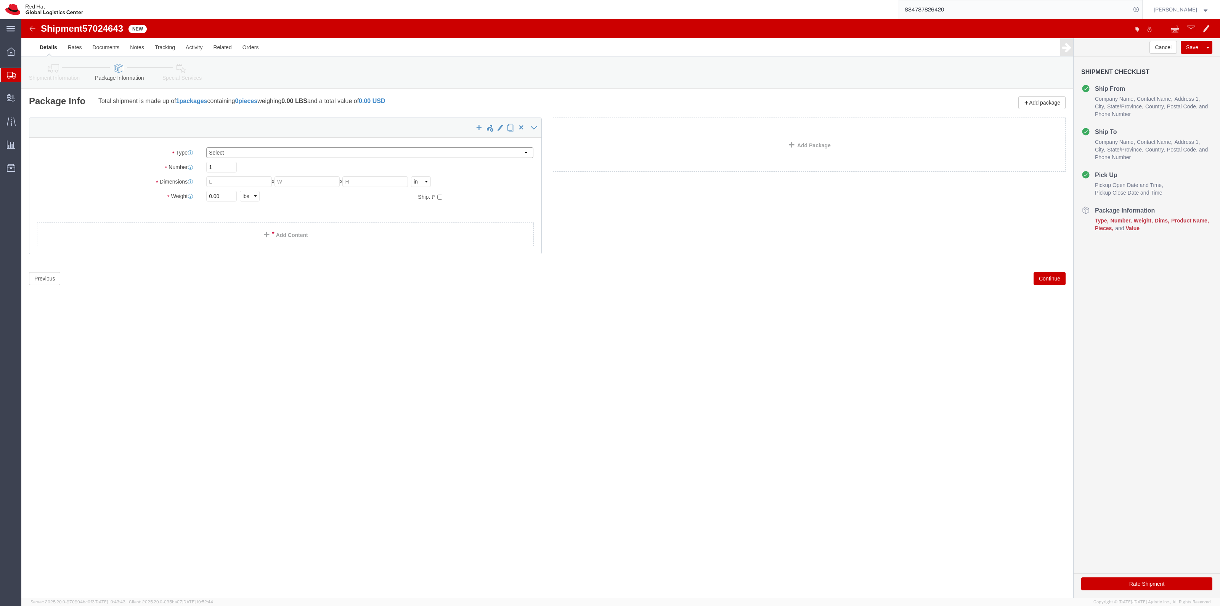
click select "Select Case(s) Crate(s) Envelope Large Box Medium Box PAK Skid(s) Small Box Sma…"
select select "YRPK"
click select "Select Case(s) Crate(s) Envelope Large Box Medium Box PAK Skid(s) Small Box Sma…"
click input "text"
type input "12"
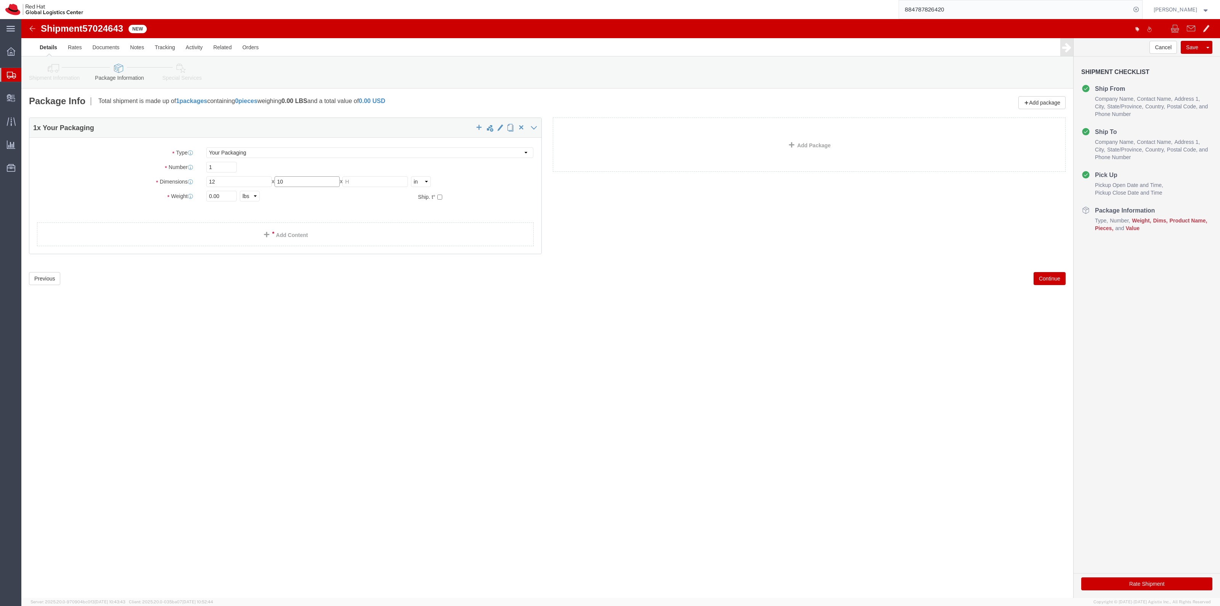
type input "10"
type input "8"
drag, startPoint x: 212, startPoint y: 175, endPoint x: 151, endPoint y: 174, distance: 61.0
click div "Weight 0.00 Select kgs lbs Ship. t°"
type input "4"
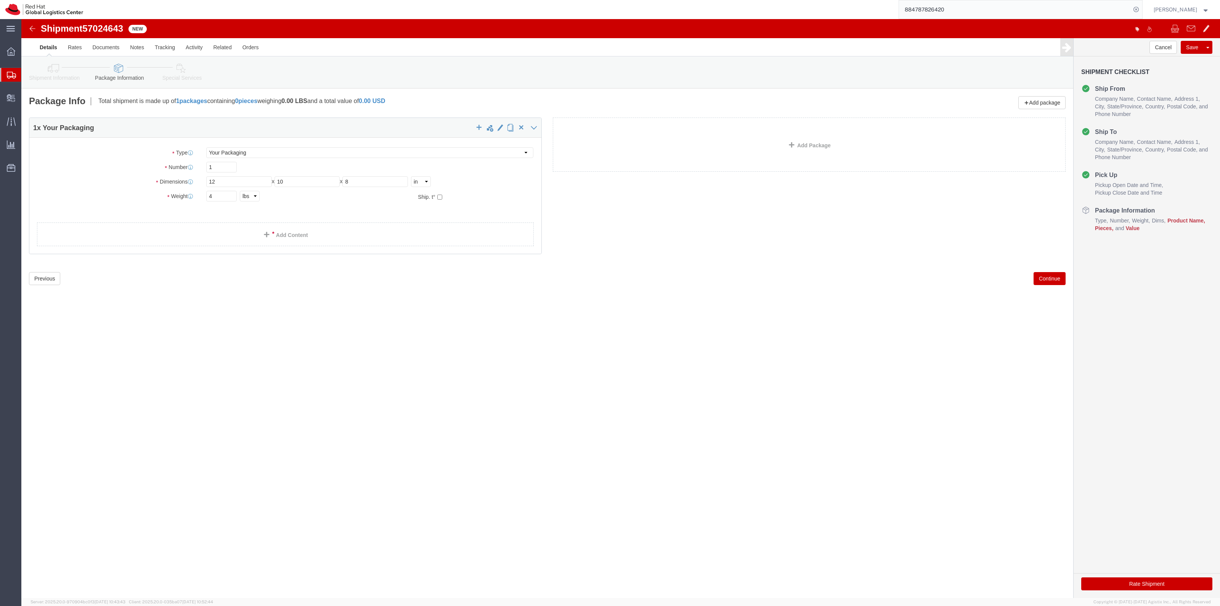
click div "Package Type Select Case(s) Crate(s) Envelope Large Box Medium Box PAK Skid(s) …"
click link "Add Content"
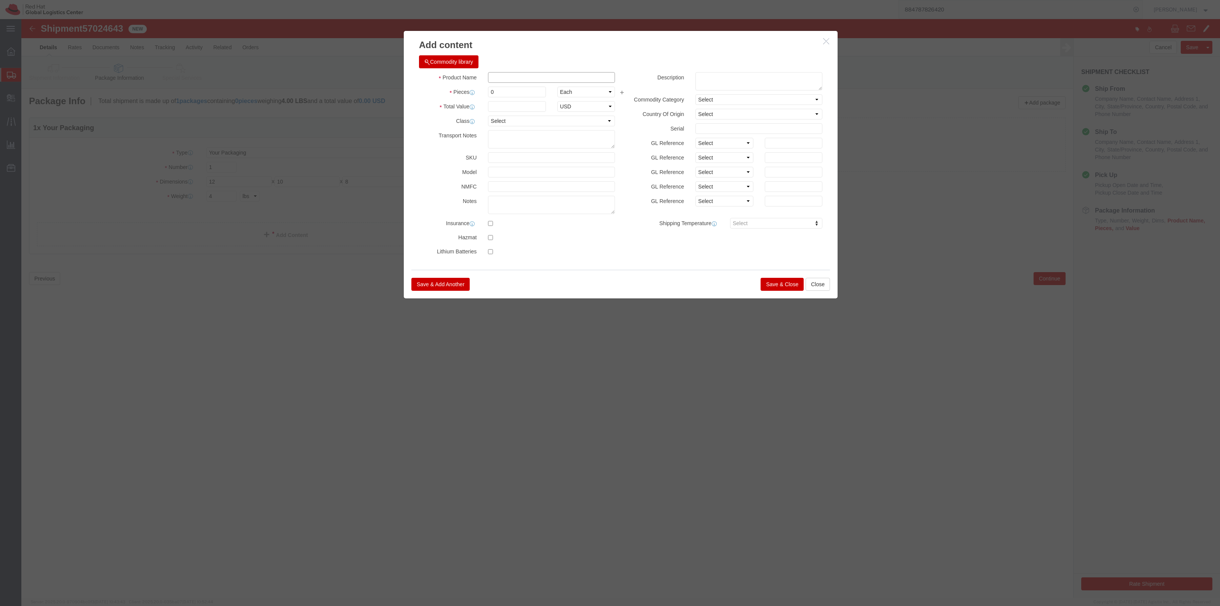
click input "text"
type input "Safety Warden"
type input "12"
type input "45.00"
click button "Save & Close"
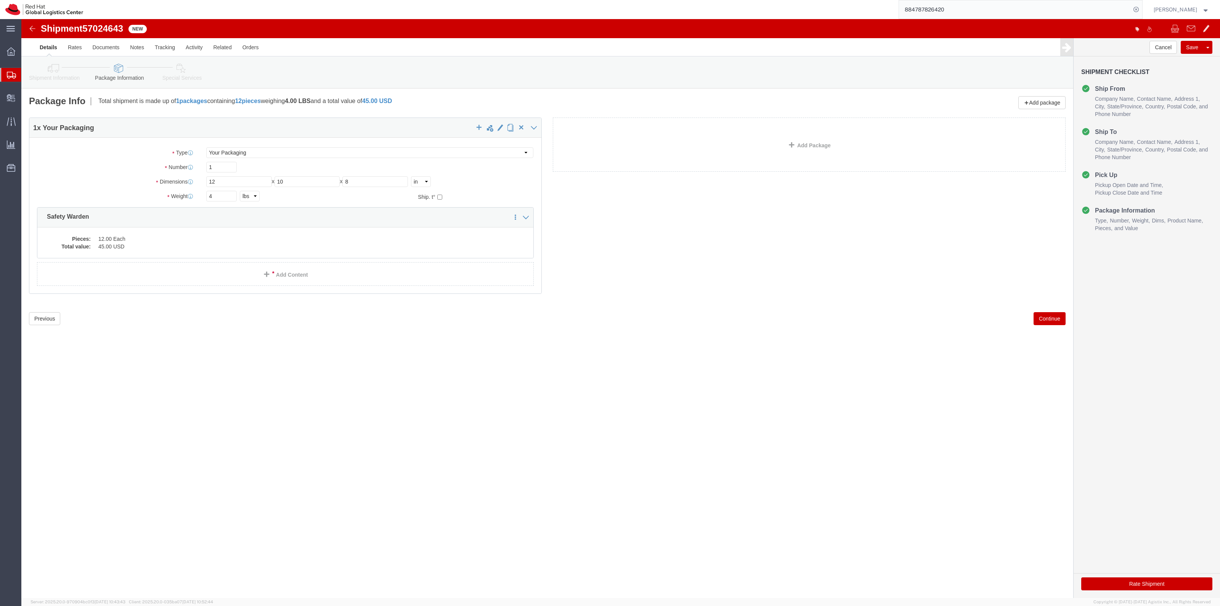
click icon
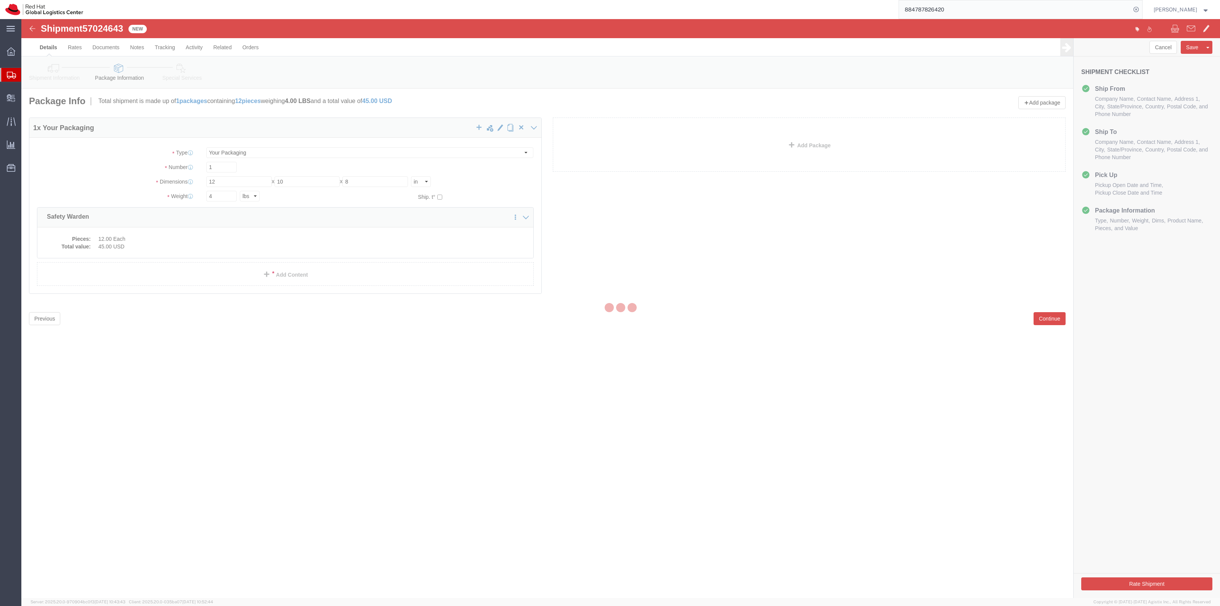
select select
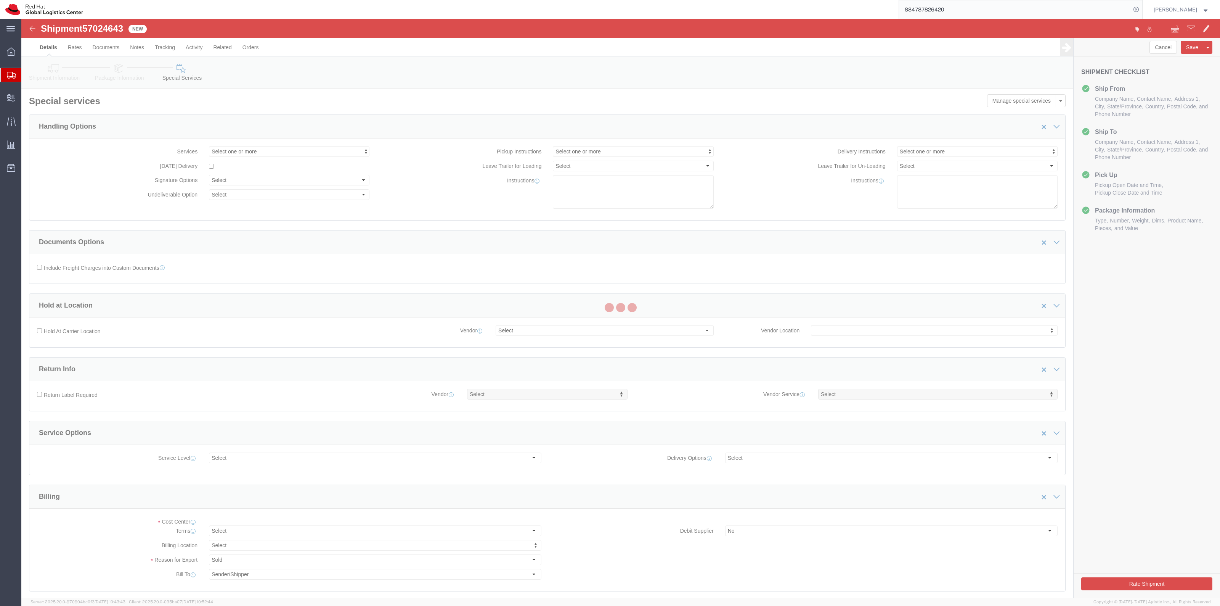
select select "COSTCENTER"
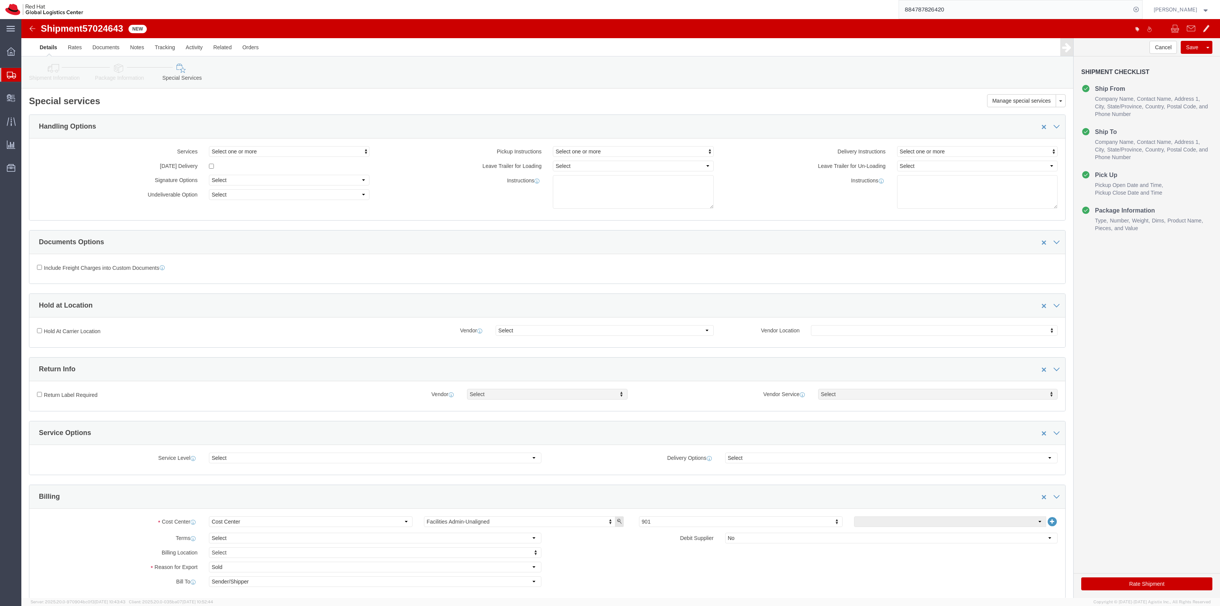
click button "Rate Shipment"
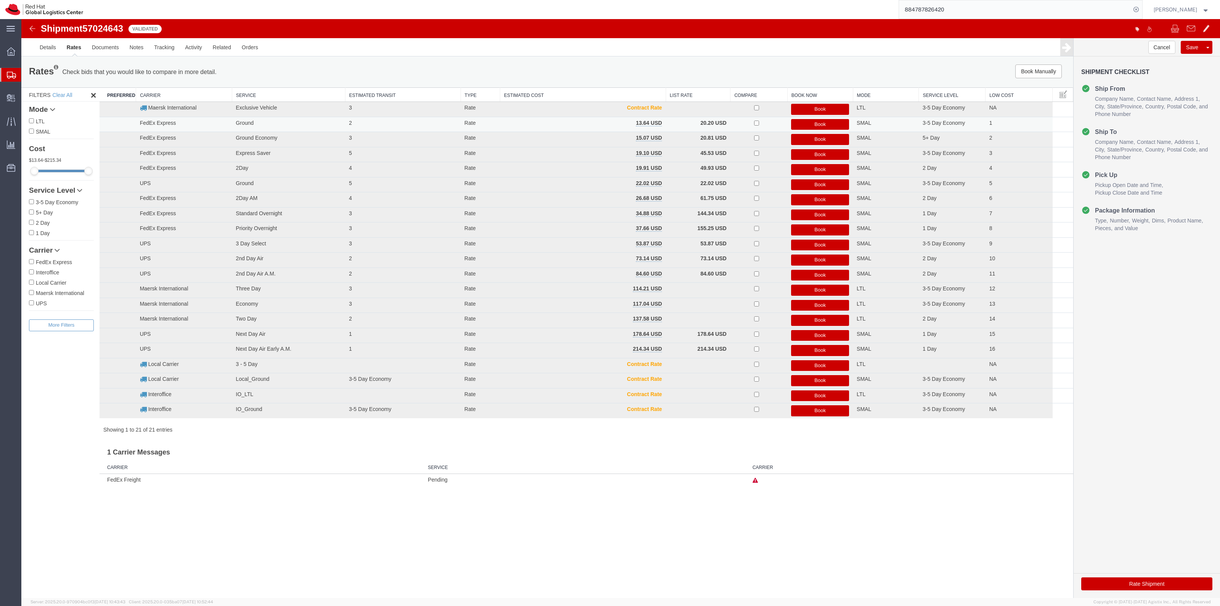
click at [841, 124] on button "Book" at bounding box center [820, 124] width 58 height 11
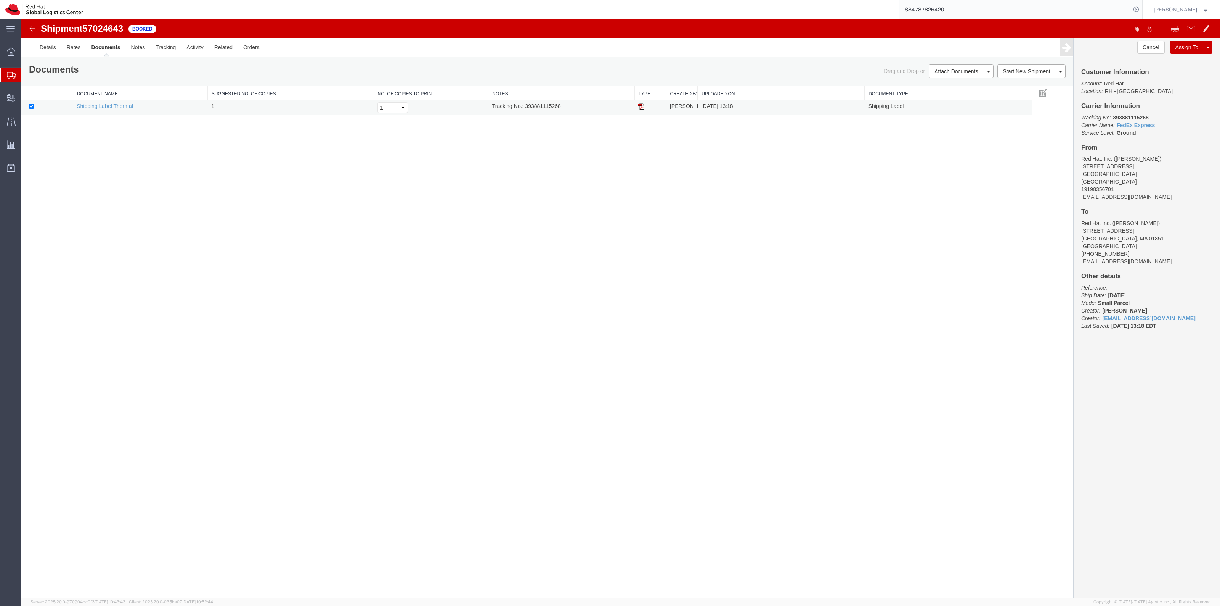
click at [640, 104] on img at bounding box center [641, 106] width 6 height 6
